Goal: Task Accomplishment & Management: Use online tool/utility

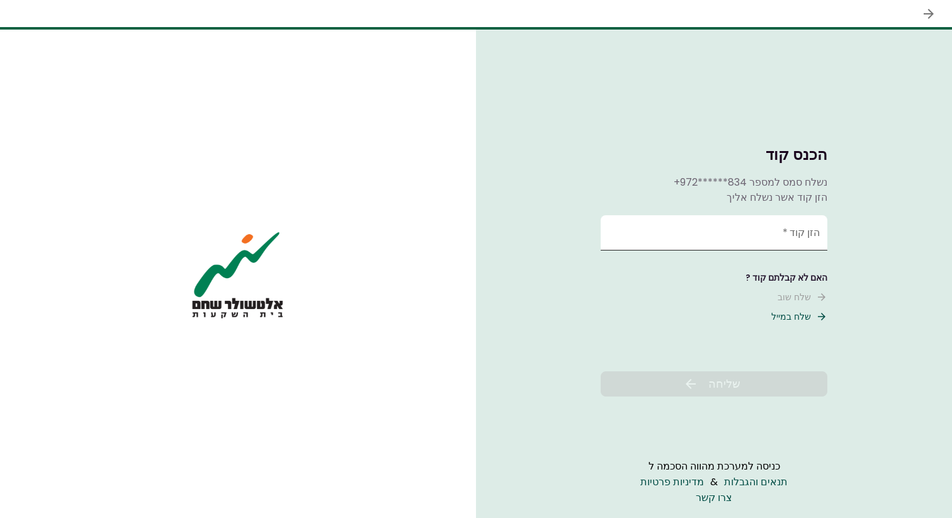
click at [713, 245] on input "הזן קוד   *" at bounding box center [714, 232] width 227 height 35
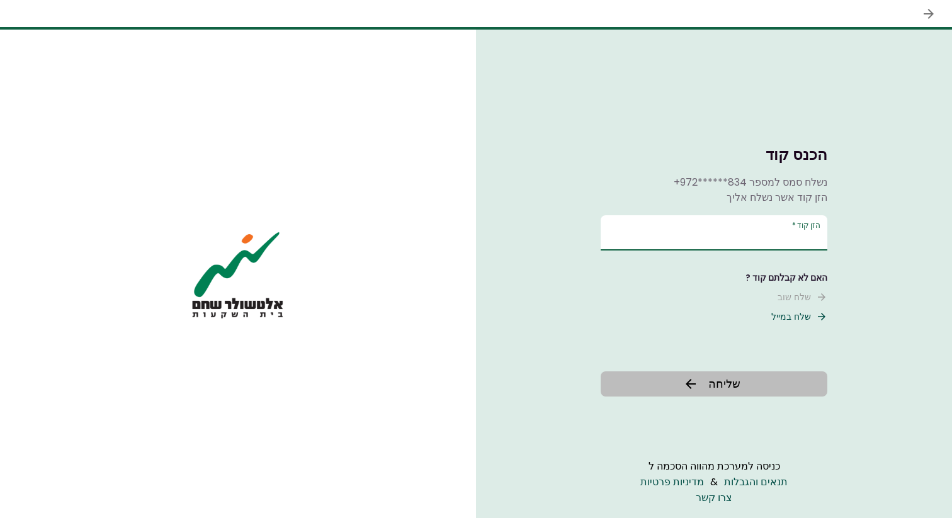
type input "******"
click at [709, 384] on span "שליחה" at bounding box center [724, 383] width 32 height 17
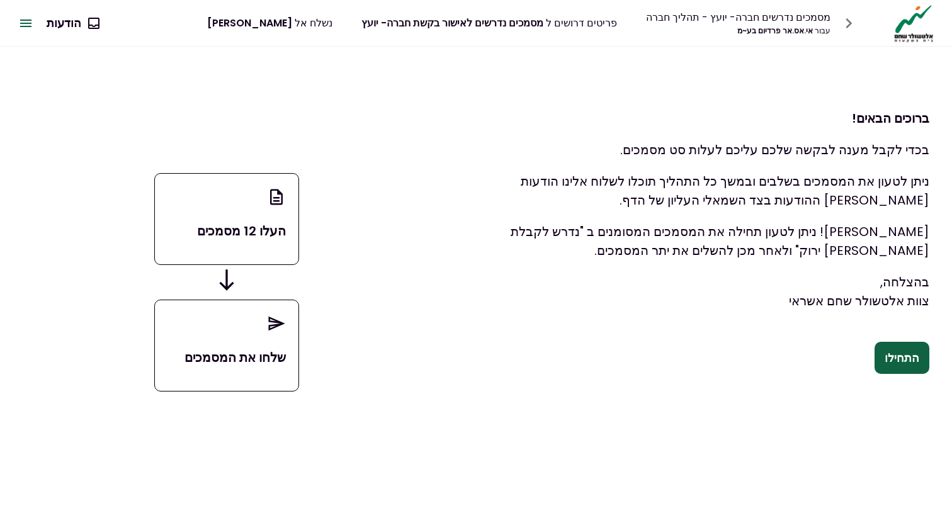
click at [887, 371] on button "התחילו" at bounding box center [902, 358] width 55 height 33
